Goal: Task Accomplishment & Management: Use online tool/utility

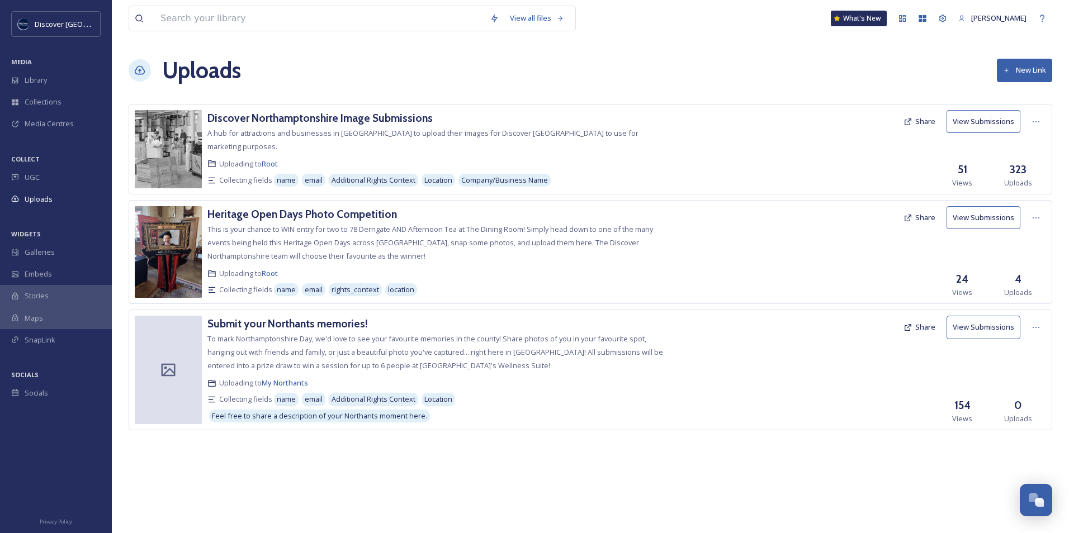
scroll to position [2858, 0]
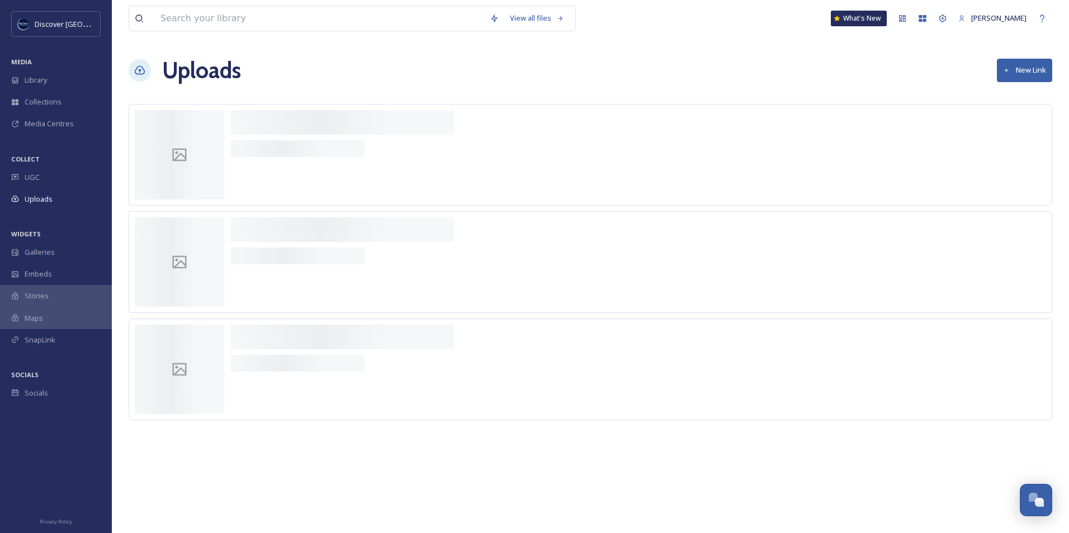
scroll to position [2824, 0]
